Goal: Navigation & Orientation: Find specific page/section

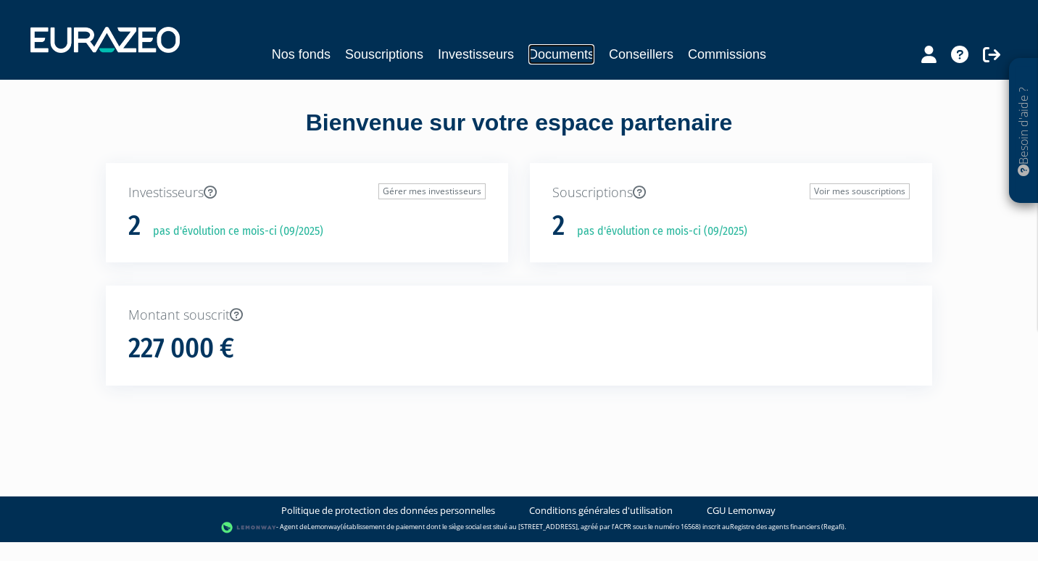
click at [563, 54] on link "Documents" at bounding box center [562, 54] width 66 height 20
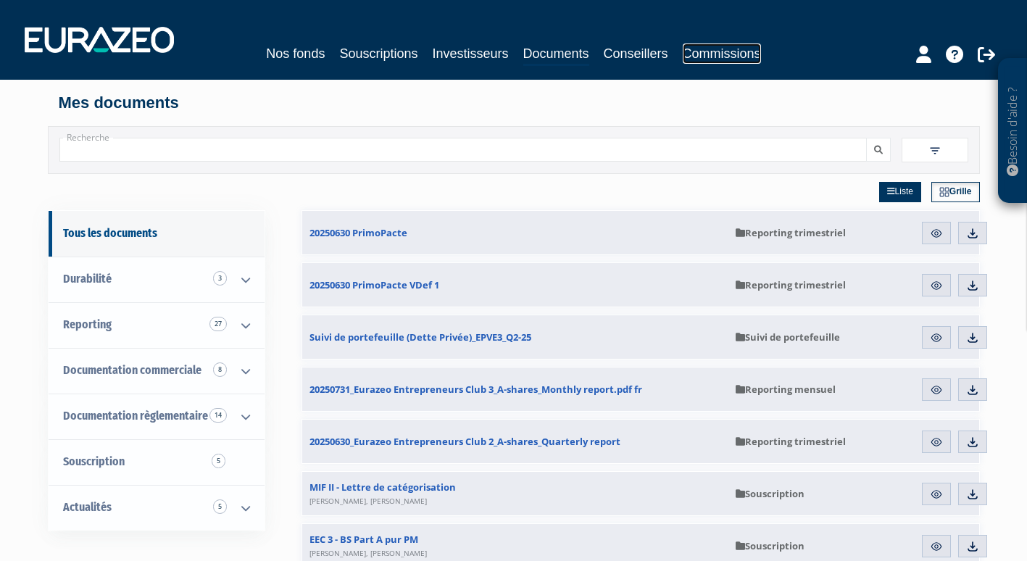
click at [710, 59] on link "Commissions" at bounding box center [722, 54] width 78 height 20
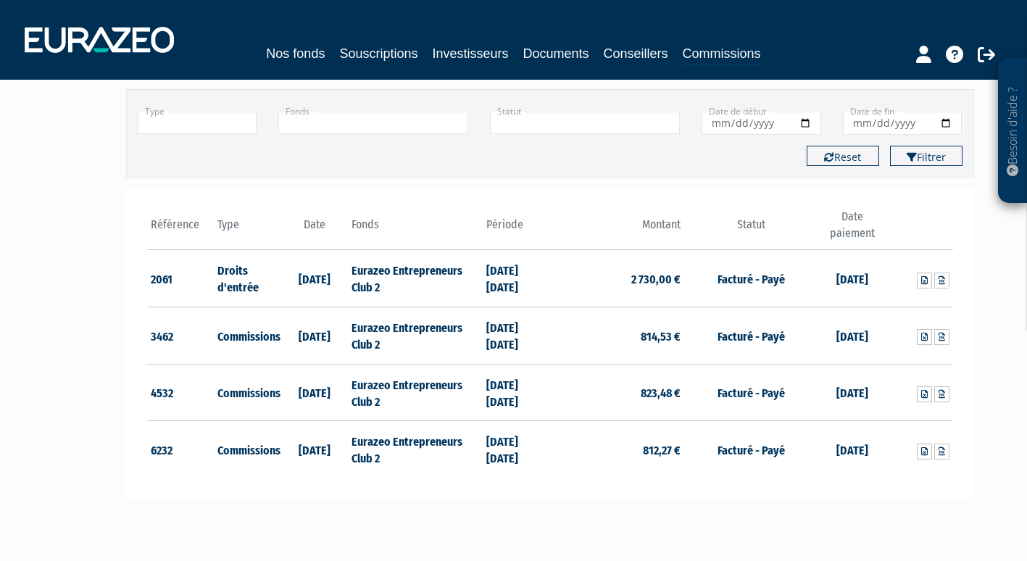
scroll to position [97, 0]
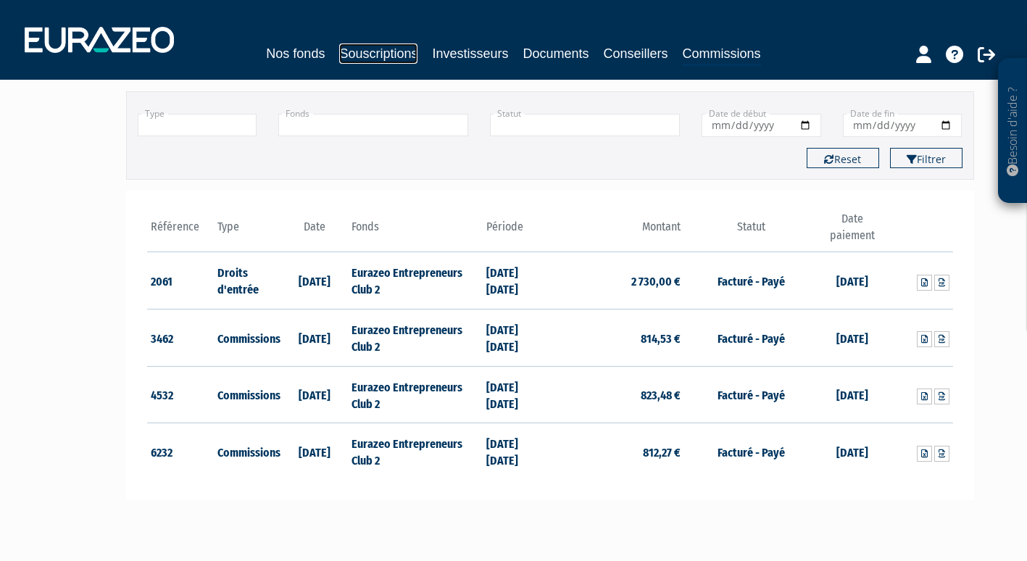
click at [373, 54] on link "Souscriptions" at bounding box center [378, 54] width 78 height 20
